Goal: Transaction & Acquisition: Subscribe to service/newsletter

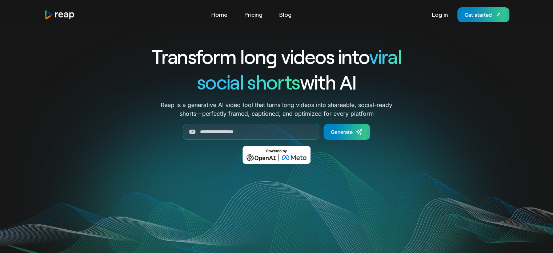
click at [228, 51] on h1 "Transform long videos into viral" at bounding box center [276, 56] width 302 height 25
click at [282, 154] on img at bounding box center [276, 155] width 68 height 18
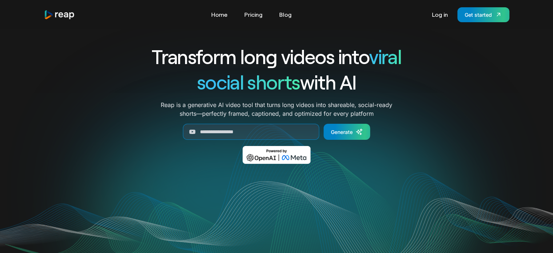
click at [255, 114] on p "Reap is a generative AI video tool that turns long videos into shareable, socia…" at bounding box center [277, 108] width 232 height 17
click at [249, 15] on link "Pricing" at bounding box center [253, 15] width 25 height 12
